Goal: Task Accomplishment & Management: Use online tool/utility

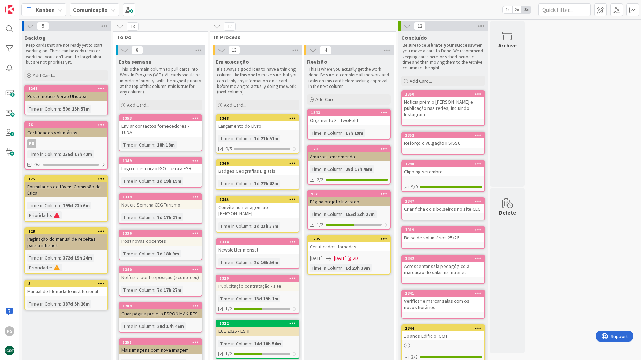
click at [593, 124] on div "5 Backlog Keep cards that are not ready yet to start working on. These can be e…" at bounding box center [330, 365] width 619 height 689
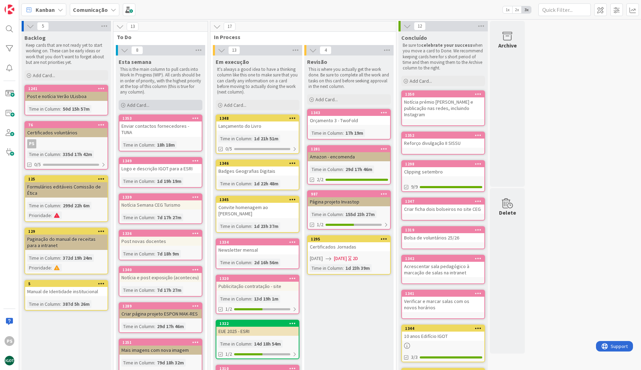
click at [173, 106] on div "Add Card..." at bounding box center [161, 105] width 84 height 10
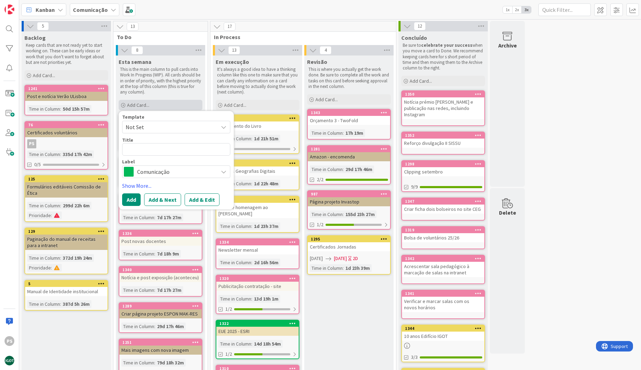
type textarea "x"
type textarea "+"
type textarea "x"
type textarea "+"
type textarea "x"
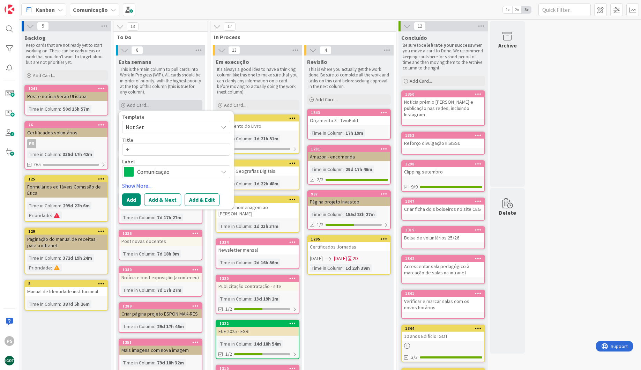
type textarea "+ 2"
type textarea "x"
type textarea "+ 2"
type textarea "x"
type textarea "+ 2 f"
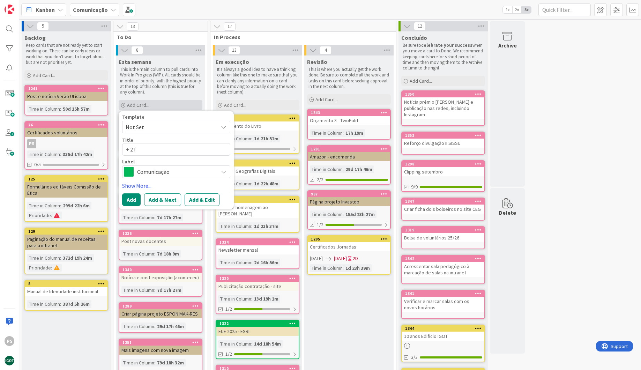
type textarea "x"
type textarea "+ 2 fi"
type textarea "x"
type textarea "+ 2 fic"
type textarea "x"
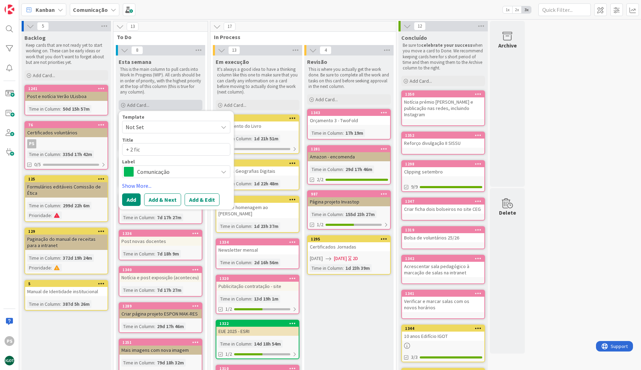
type textarea "+ 2 fich"
type textarea "x"
type textarea "+ 2 ficha"
type textarea "x"
type textarea "+ 2 fichas"
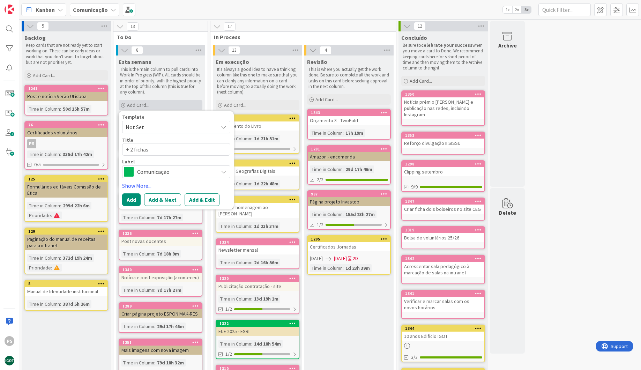
type textarea "x"
type textarea "+ 2 fichas"
type textarea "x"
type textarea "+ 2 fichas s"
type textarea "x"
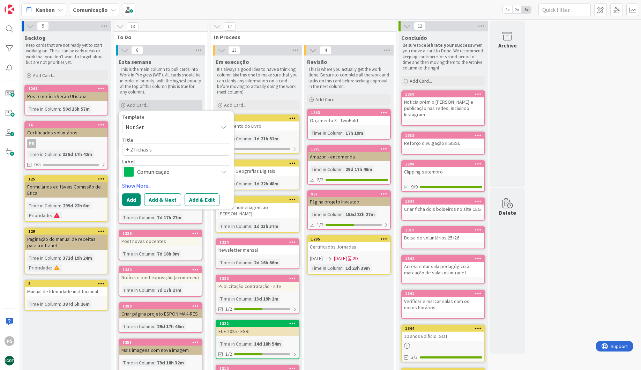
type textarea "+ 2 fichas si"
type textarea "x"
type textarea "+ 2 fichas sit"
type textarea "x"
type textarea "+ 2 fichas site"
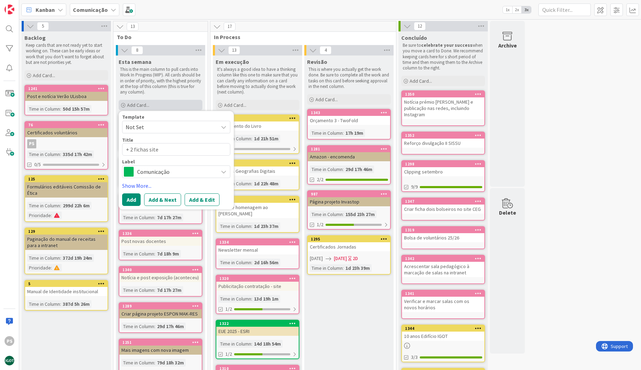
type textarea "x"
type textarea "+ 2 fichas site"
type textarea "x"
type textarea "+ 2 fichas site C"
type textarea "x"
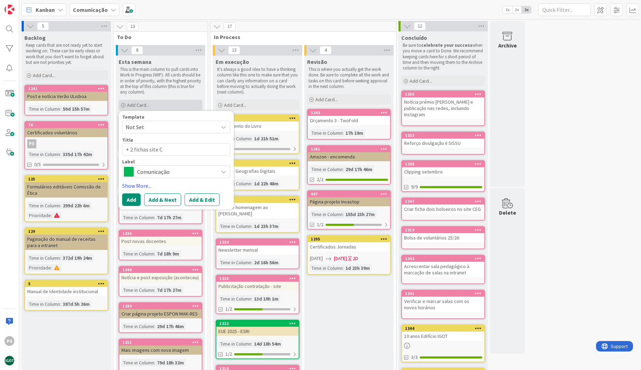
type textarea "+ 2 fichas site CE"
type textarea "x"
type textarea "+ 2 fichas site CEG"
click at [158, 169] on span "Comunicação" at bounding box center [175, 172] width 77 height 10
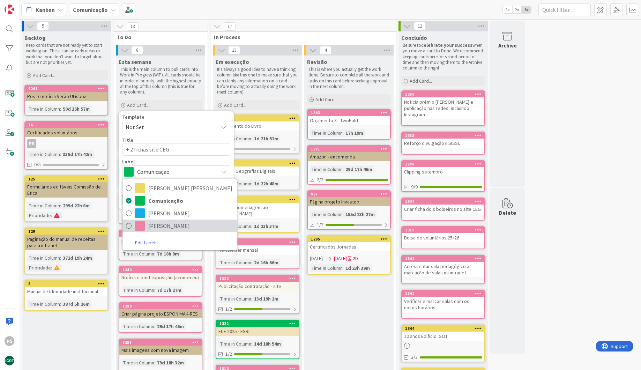
click at [152, 223] on span "[PERSON_NAME]" at bounding box center [190, 226] width 85 height 10
type textarea "x"
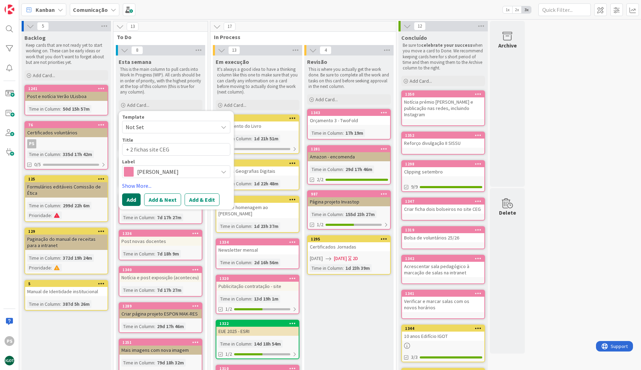
click at [137, 200] on button "Add" at bounding box center [131, 199] width 18 height 13
